Goal: Book appointment/travel/reservation

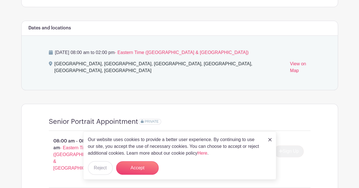
scroll to position [397, 0]
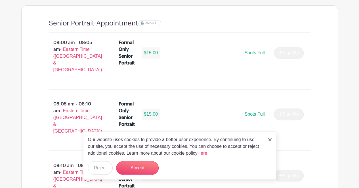
click at [269, 141] on img at bounding box center [269, 139] width 3 height 3
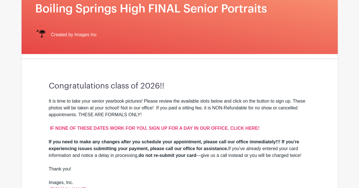
scroll to position [28, 0]
